Goal: Find specific page/section: Find specific page/section

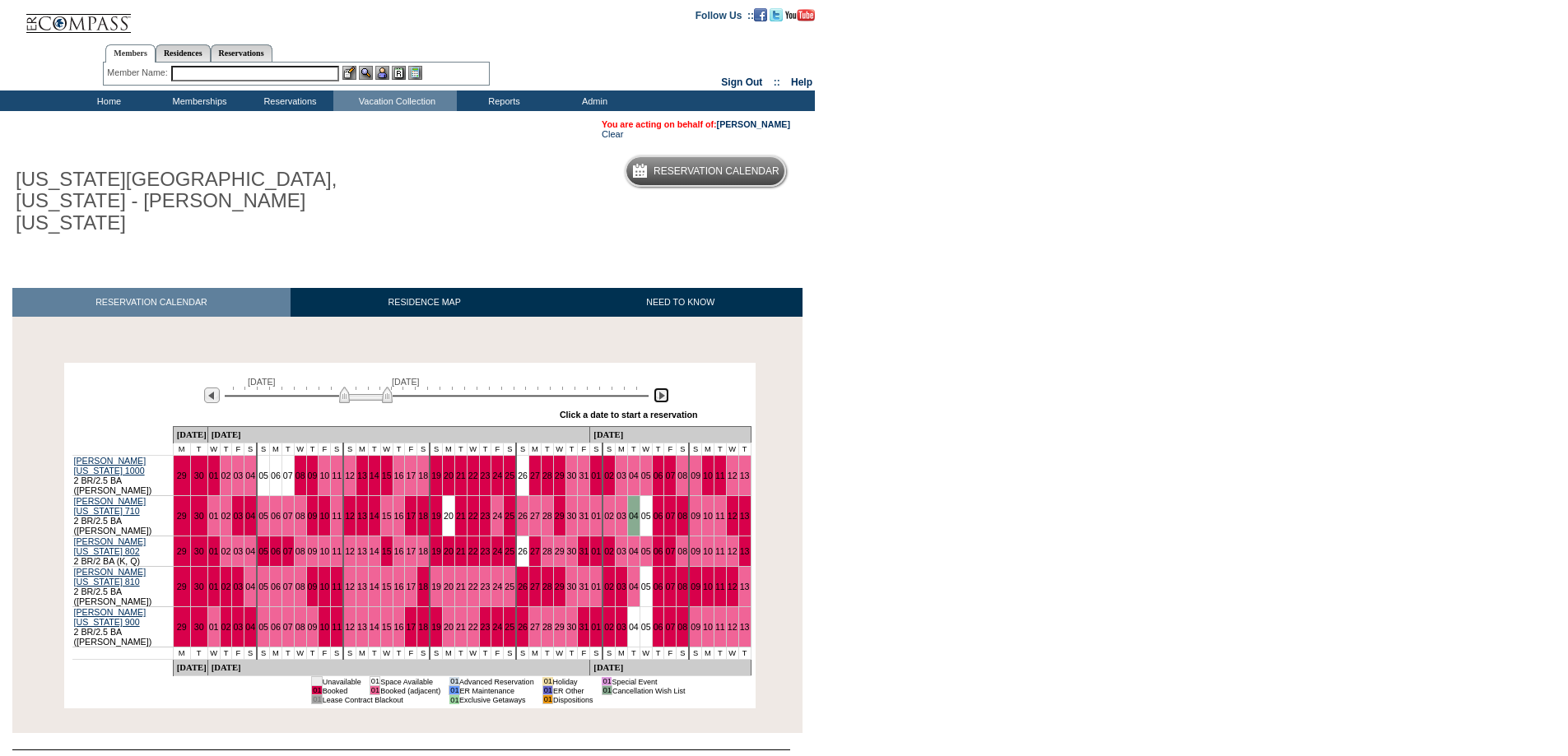
click at [659, 388] on img at bounding box center [661, 396] width 16 height 16
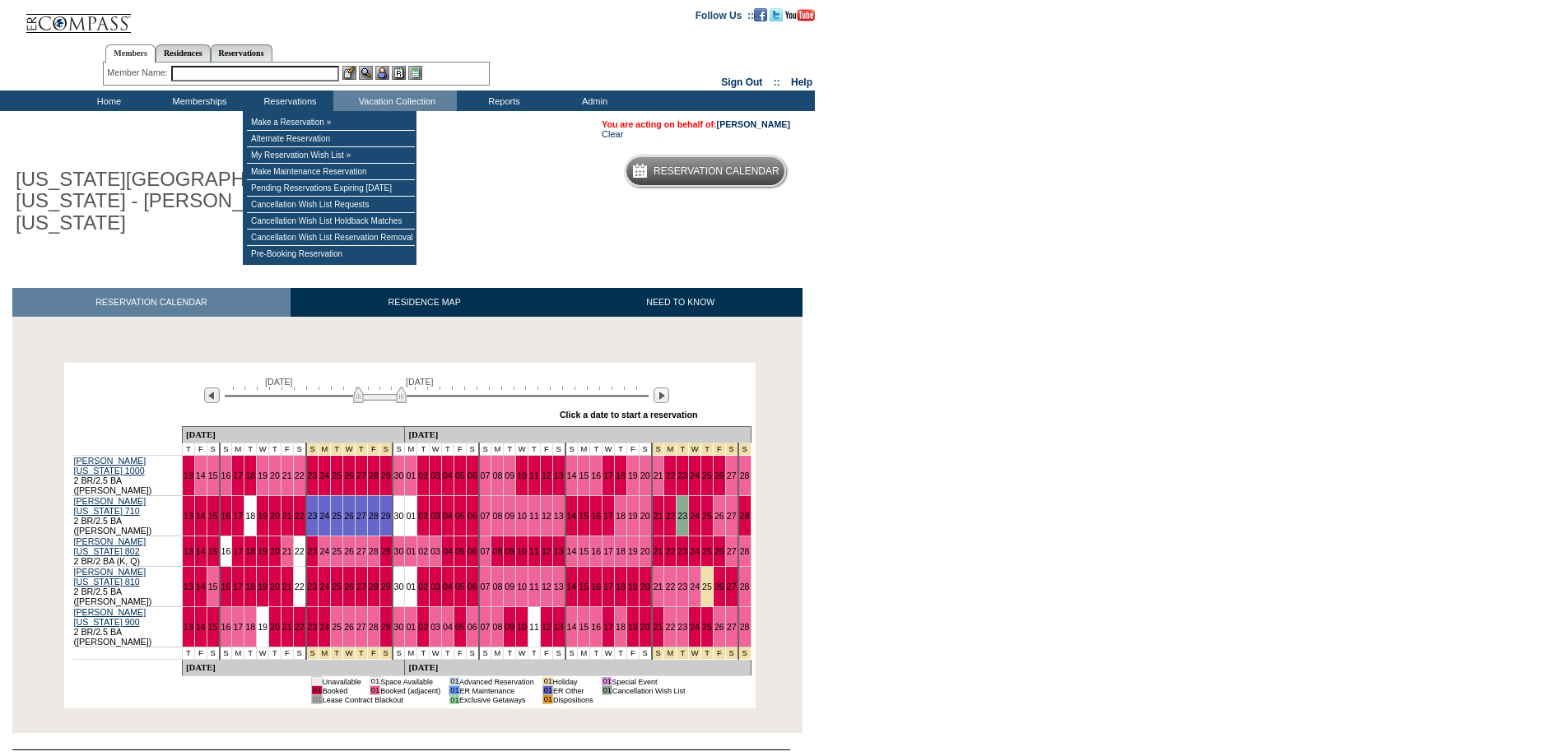
click at [267, 79] on input "text" at bounding box center [254, 74] width 167 height 16
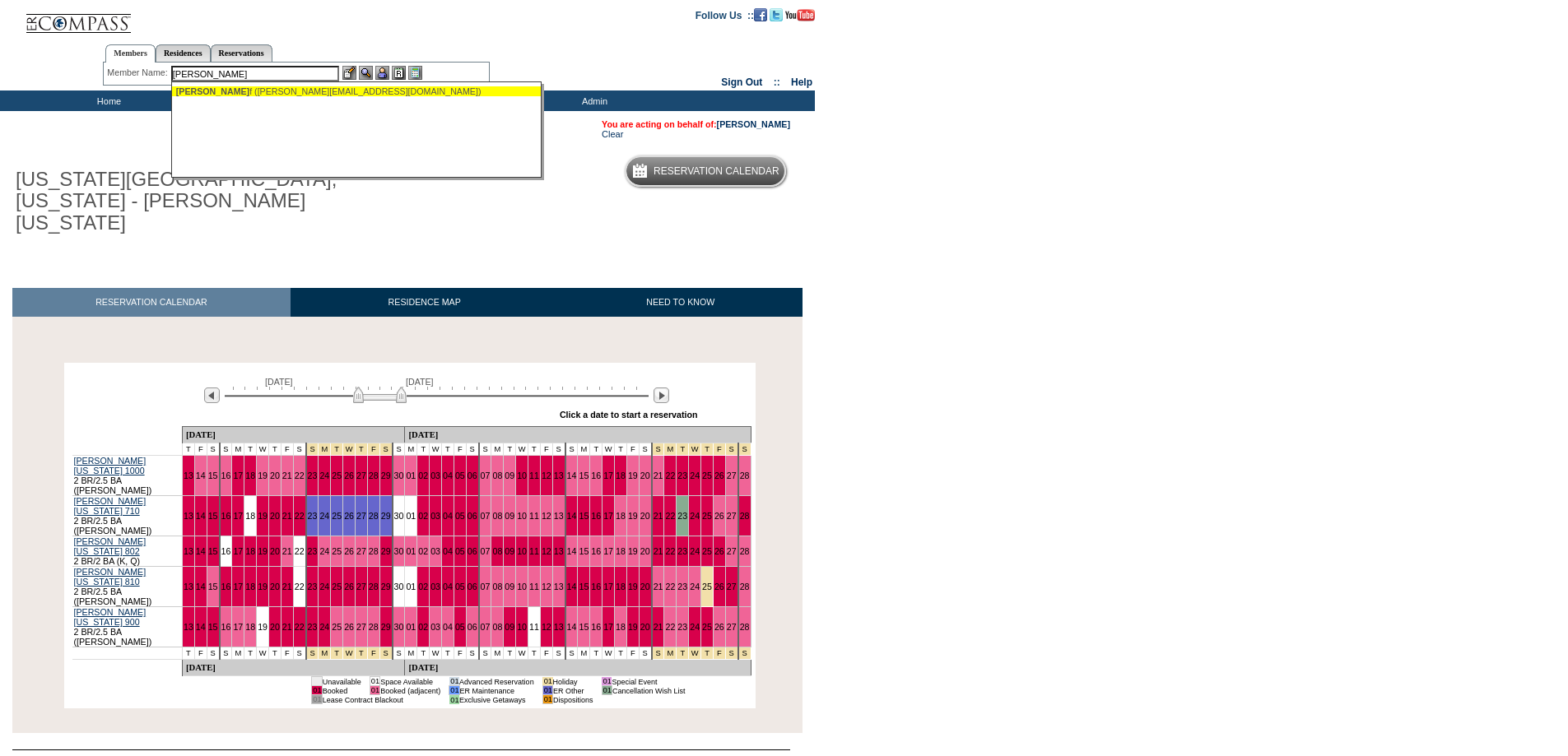
click at [274, 86] on ul "Wong, Jef f (jeffrey_wong@stanfordalumni.org)" at bounding box center [357, 91] width 370 height 18
click at [316, 92] on div "Wong, Jef f (jeffrey_wong@stanfordalumni.org)" at bounding box center [357, 91] width 362 height 10
type input "Wong, Jeff (jeffrey_wong@stanfordalumni.org)"
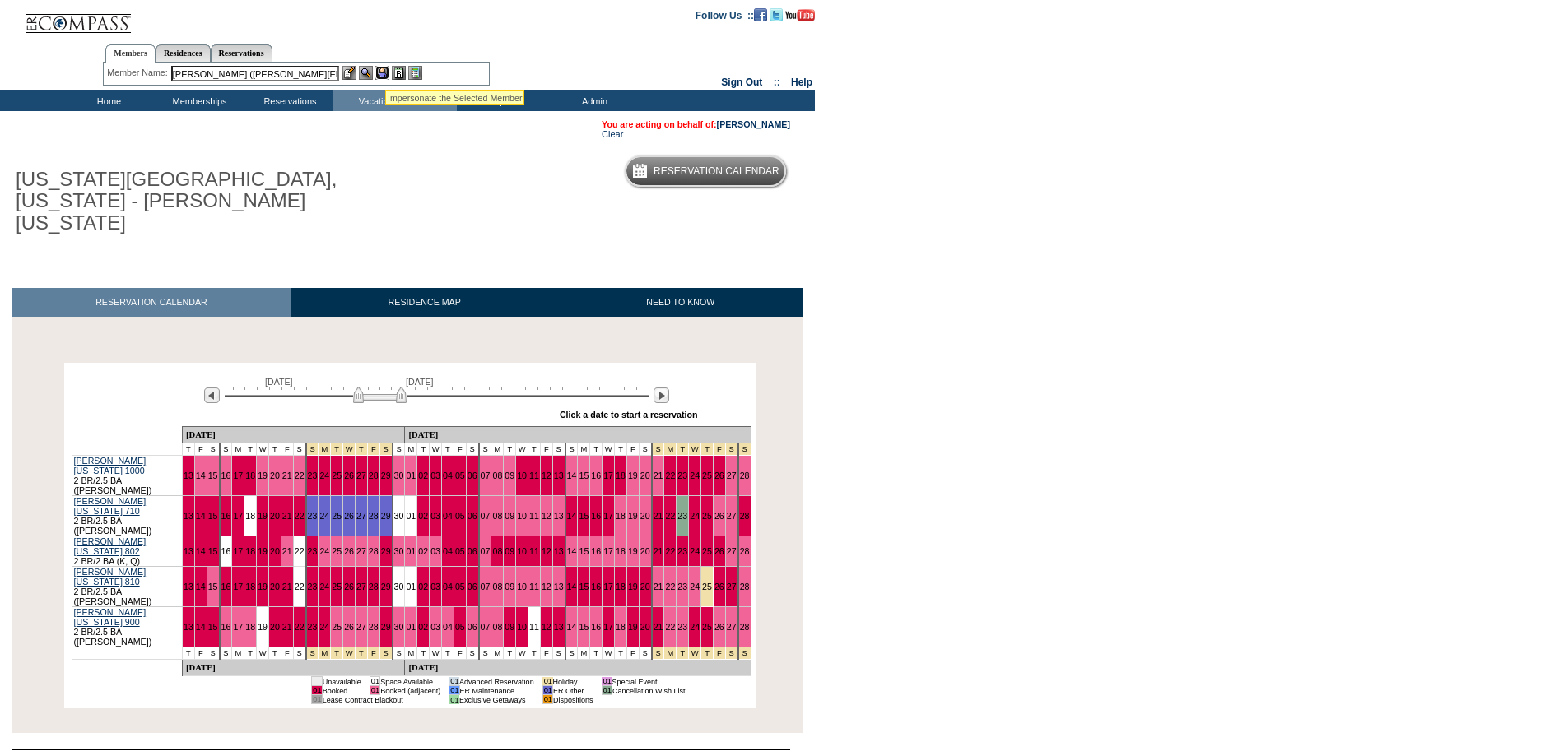
click at [382, 70] on img at bounding box center [382, 73] width 14 height 14
click at [369, 70] on img at bounding box center [366, 73] width 14 height 14
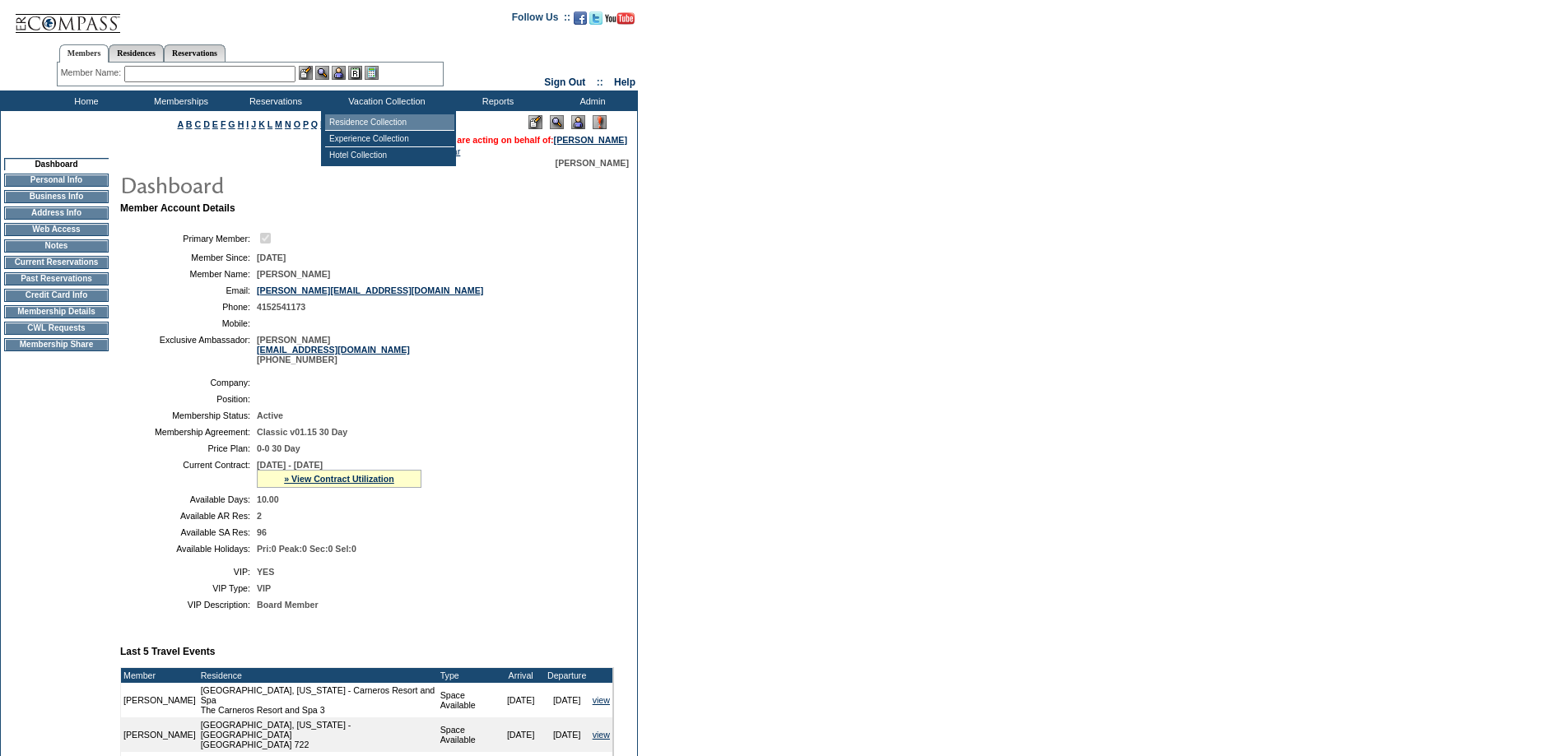
click at [400, 128] on td "Residence Collection" at bounding box center [389, 122] width 129 height 17
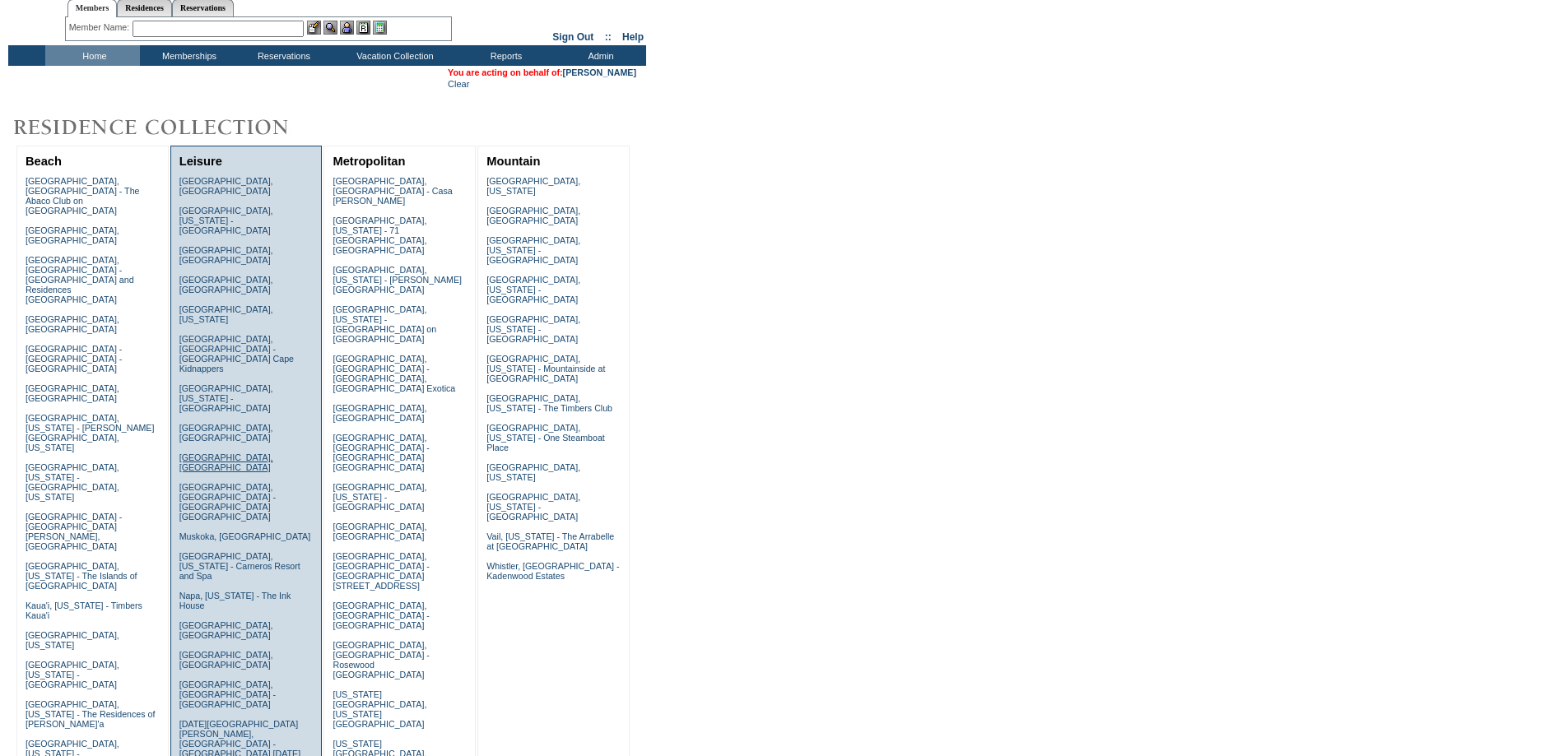
scroll to position [82, 0]
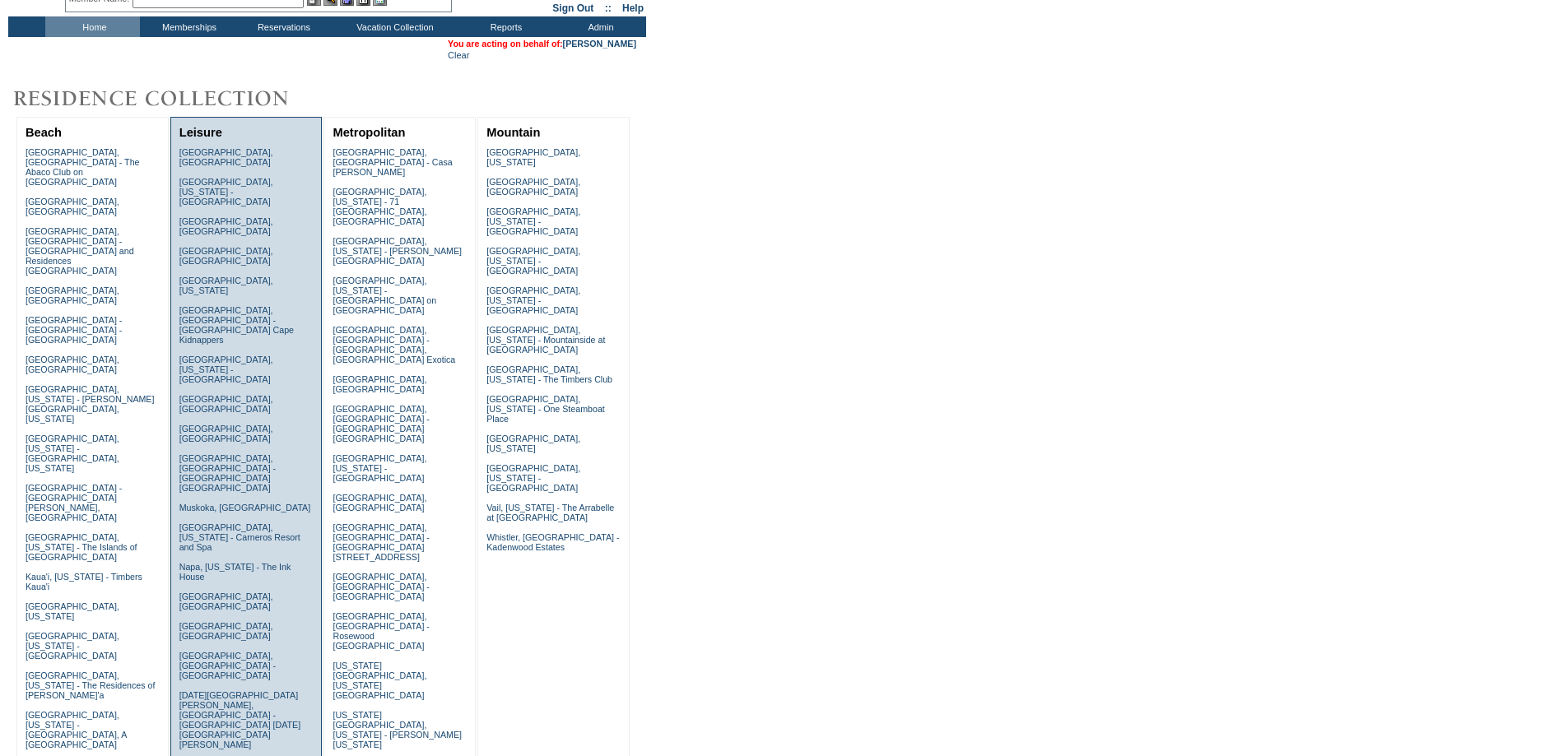
click at [192, 755] on link "[GEOGRAPHIC_DATA], [US_STATE] - The Rocks Club" at bounding box center [239, 769] width 119 height 20
